Goal: Task Accomplishment & Management: Manage account settings

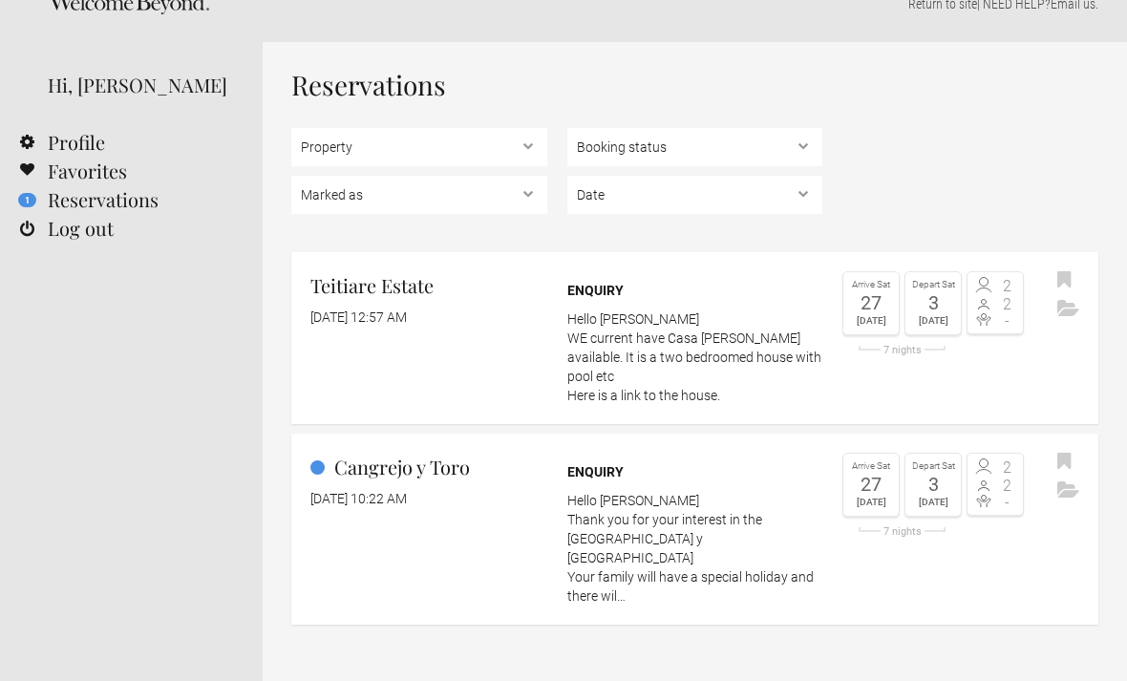
click at [1019, 551] on link "Cangrejo y Toro August 30, 2025 at 10:22 AM Enquiry Hello Lauren Thank you for …" at bounding box center [694, 530] width 807 height 191
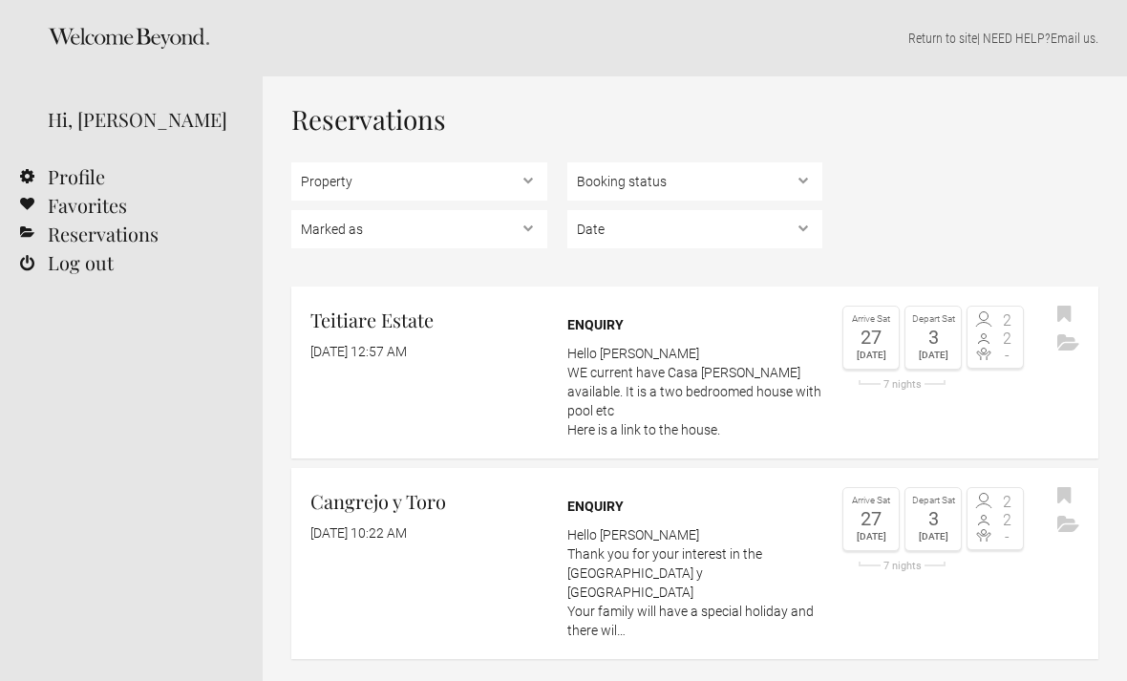
click at [1066, 516] on icon "Archive" at bounding box center [1069, 524] width 22 height 16
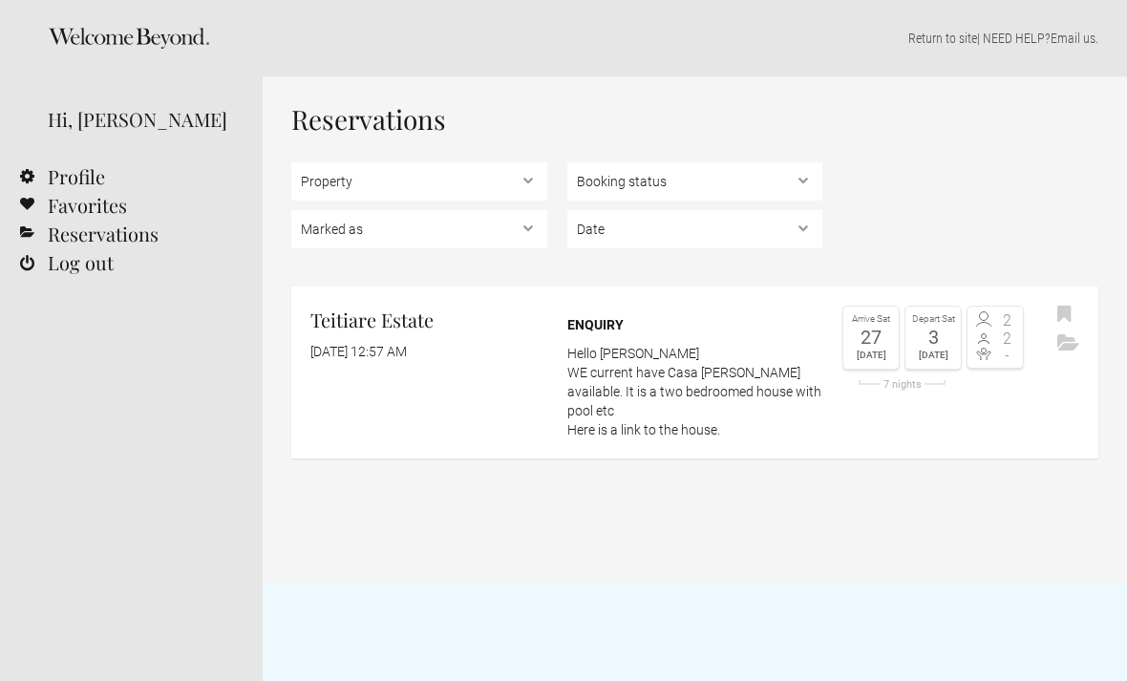
click at [1069, 339] on icon "Archive" at bounding box center [1069, 342] width 22 height 16
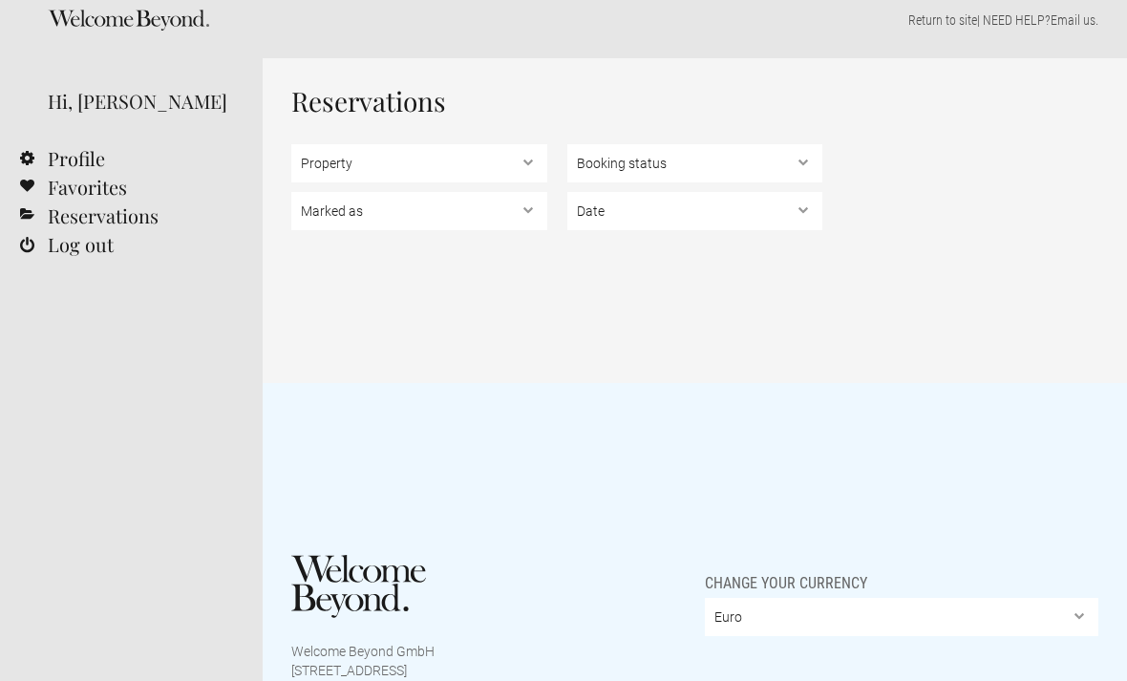
scroll to position [112, 0]
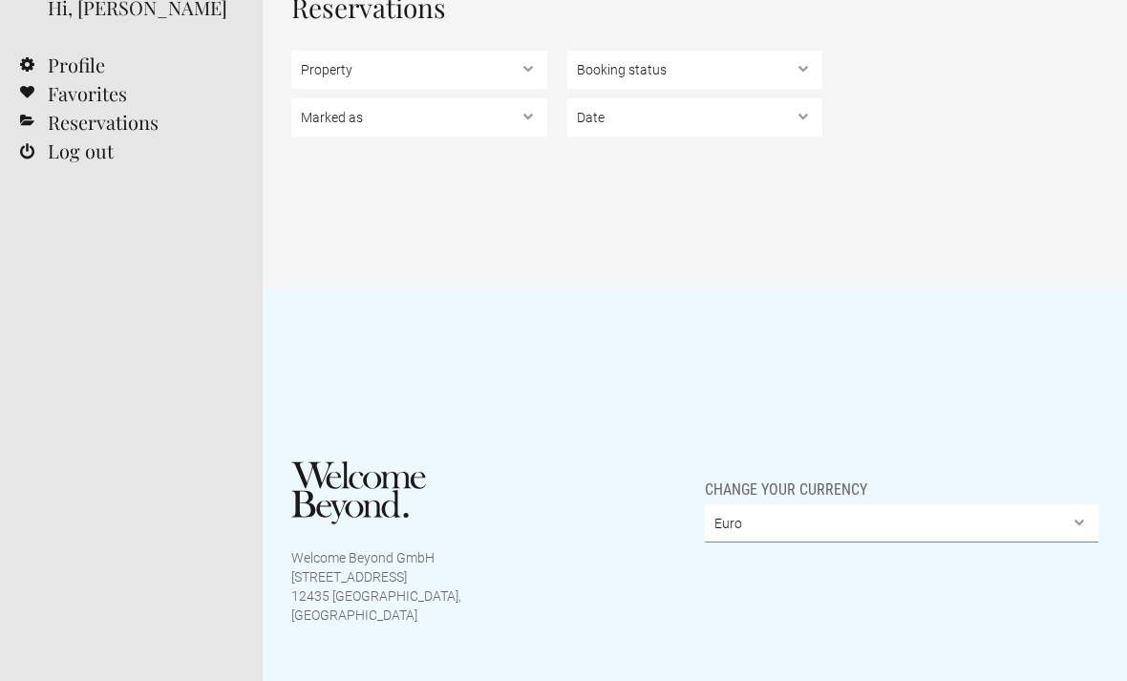
click at [892, 530] on select "Euro British Pound Sterling United States Dollar Argentine Peso Australian Doll…" at bounding box center [902, 523] width 394 height 38
select select "USD"
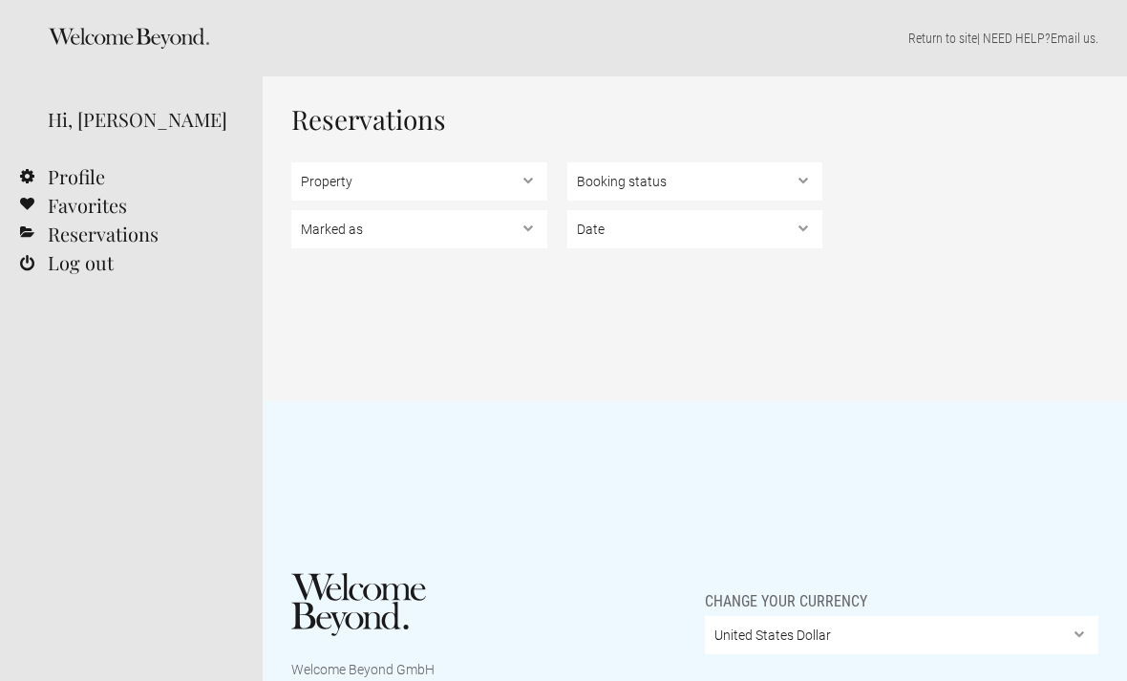
click at [85, 204] on link "Favorites" at bounding box center [131, 205] width 263 height 29
